Goal: Task Accomplishment & Management: Use online tool/utility

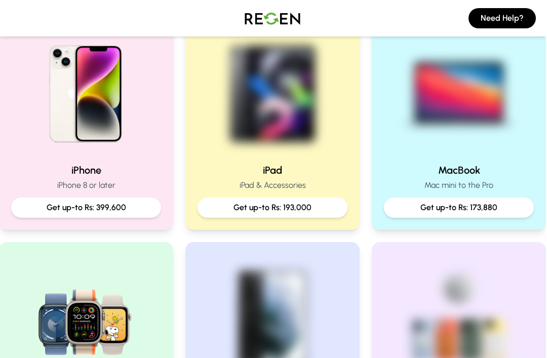
scroll to position [238, 5]
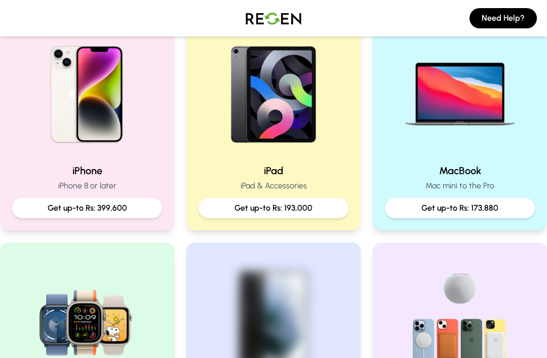
click at [121, 206] on p "Get up-to Rs: 399,600" at bounding box center [87, 208] width 134 height 12
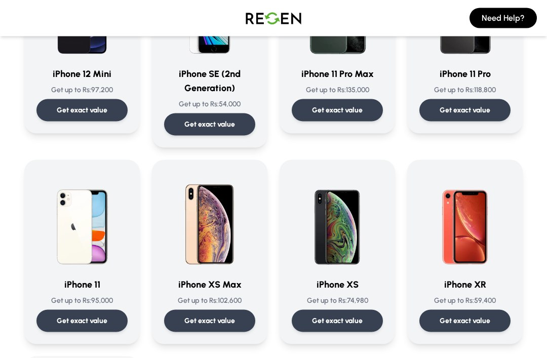
scroll to position [967, 0]
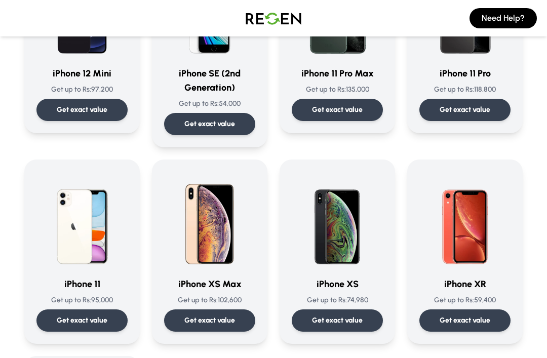
click at [114, 325] on div "Get exact value" at bounding box center [81, 320] width 91 height 22
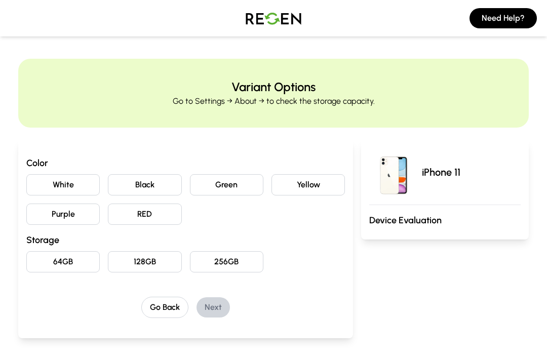
click at [89, 180] on button "White" at bounding box center [62, 184] width 73 height 21
click at [155, 255] on button "128GB" at bounding box center [144, 261] width 73 height 21
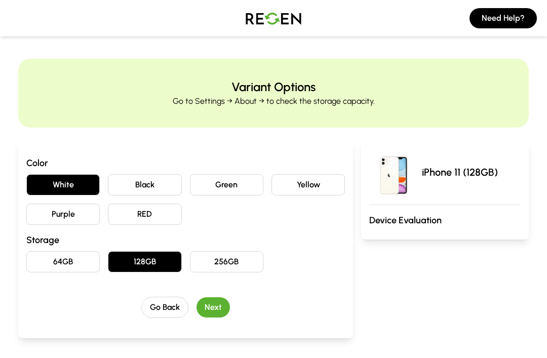
click at [210, 300] on button "Next" at bounding box center [213, 307] width 33 height 20
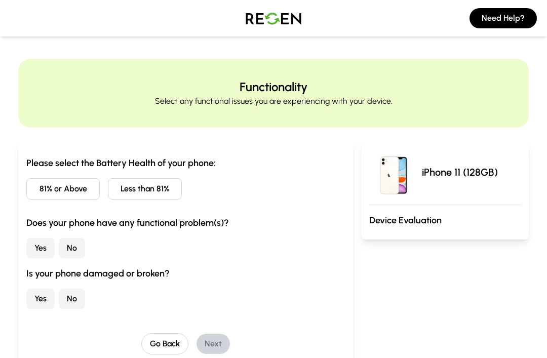
click at [75, 193] on button "81% or Above" at bounding box center [62, 188] width 73 height 21
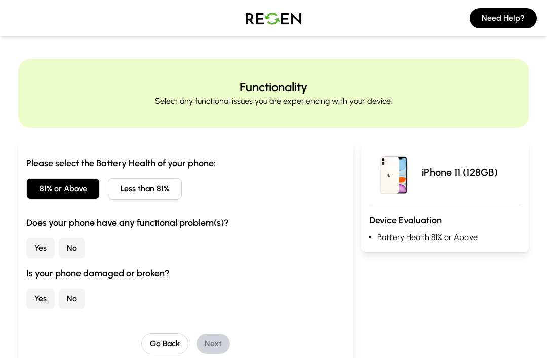
click at [74, 248] on button "No" at bounding box center [72, 248] width 26 height 20
click at [74, 290] on button "No" at bounding box center [72, 299] width 26 height 20
click at [219, 343] on button "Next" at bounding box center [213, 344] width 33 height 20
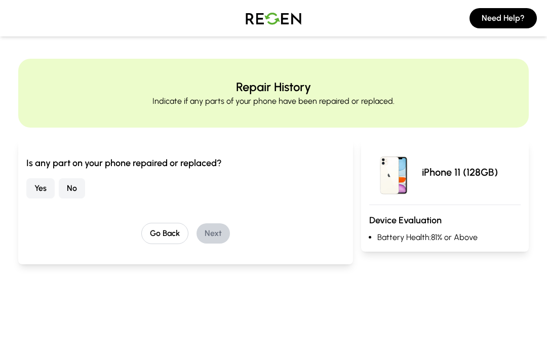
click at [72, 191] on button "No" at bounding box center [72, 188] width 26 height 20
click at [208, 235] on button "Next" at bounding box center [213, 233] width 33 height 20
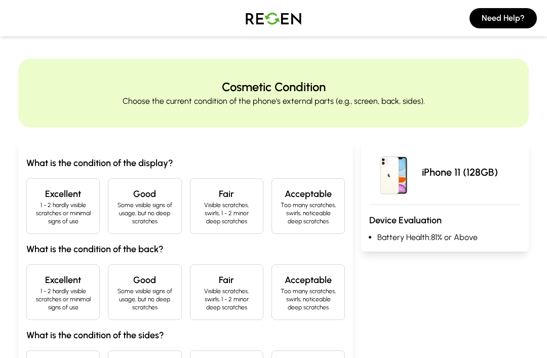
click at [93, 207] on div "Excellent 1 - 2 hardly visible scratches or minimal signs of use" at bounding box center [62, 206] width 73 height 56
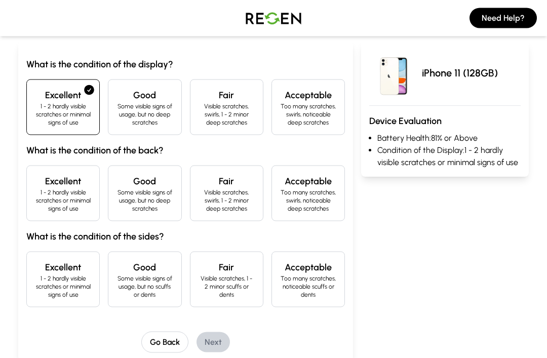
scroll to position [103, 0]
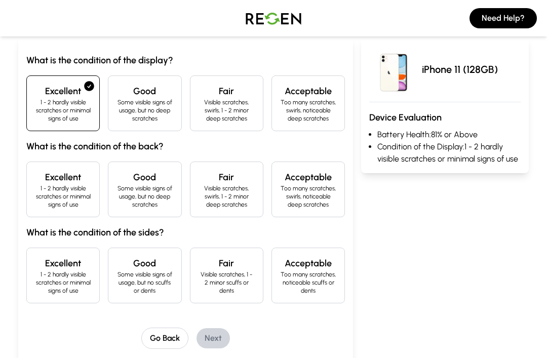
click at [82, 201] on p "1 - 2 hardly visible scratches or minimal signs of use" at bounding box center [63, 196] width 56 height 24
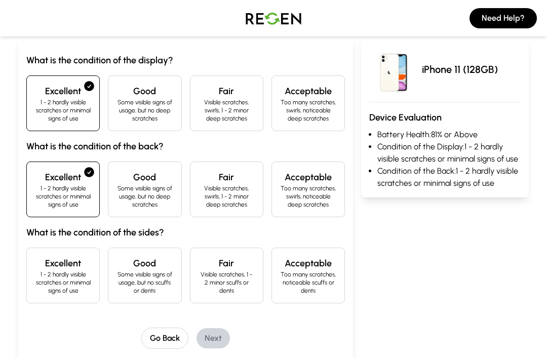
click at [136, 284] on p "Some visible signs of usage, but no scuffs or dents" at bounding box center [144, 282] width 56 height 24
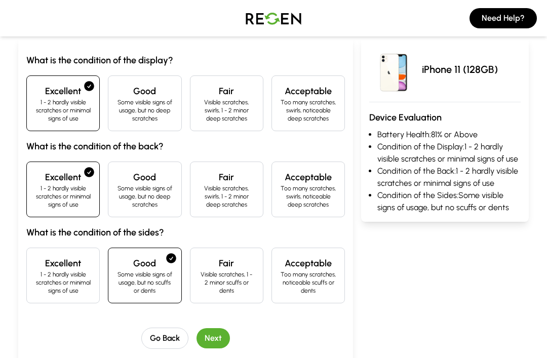
click at [214, 335] on button "Next" at bounding box center [213, 338] width 33 height 20
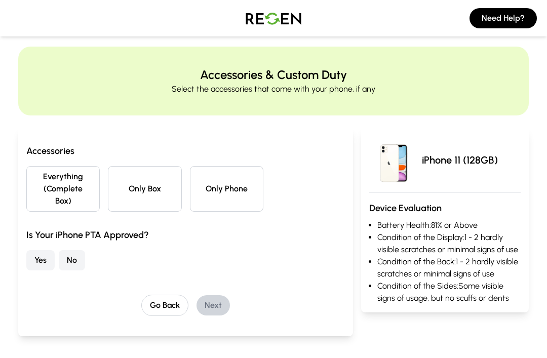
scroll to position [0, 0]
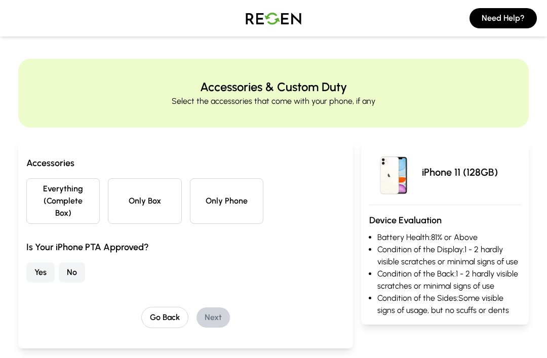
click at [94, 200] on button "Everything (Complete Box)" at bounding box center [62, 201] width 73 height 46
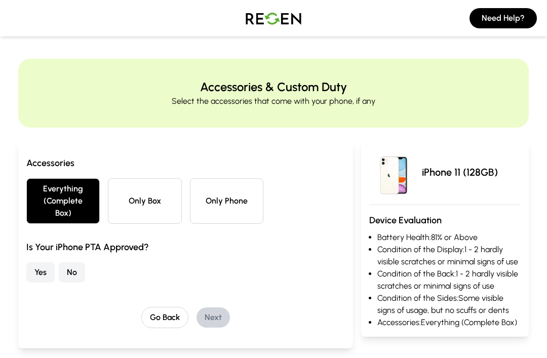
click at [44, 277] on button "Yes" at bounding box center [40, 272] width 28 height 20
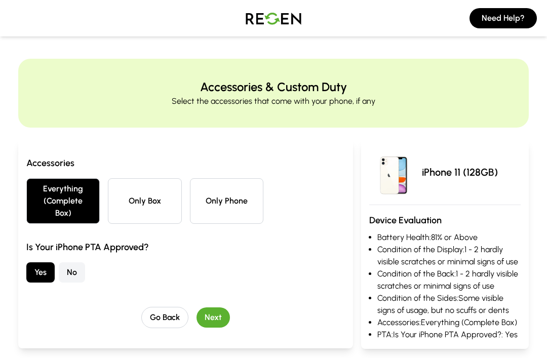
click at [213, 315] on button "Next" at bounding box center [213, 317] width 33 height 20
